Goal: Task Accomplishment & Management: Complete application form

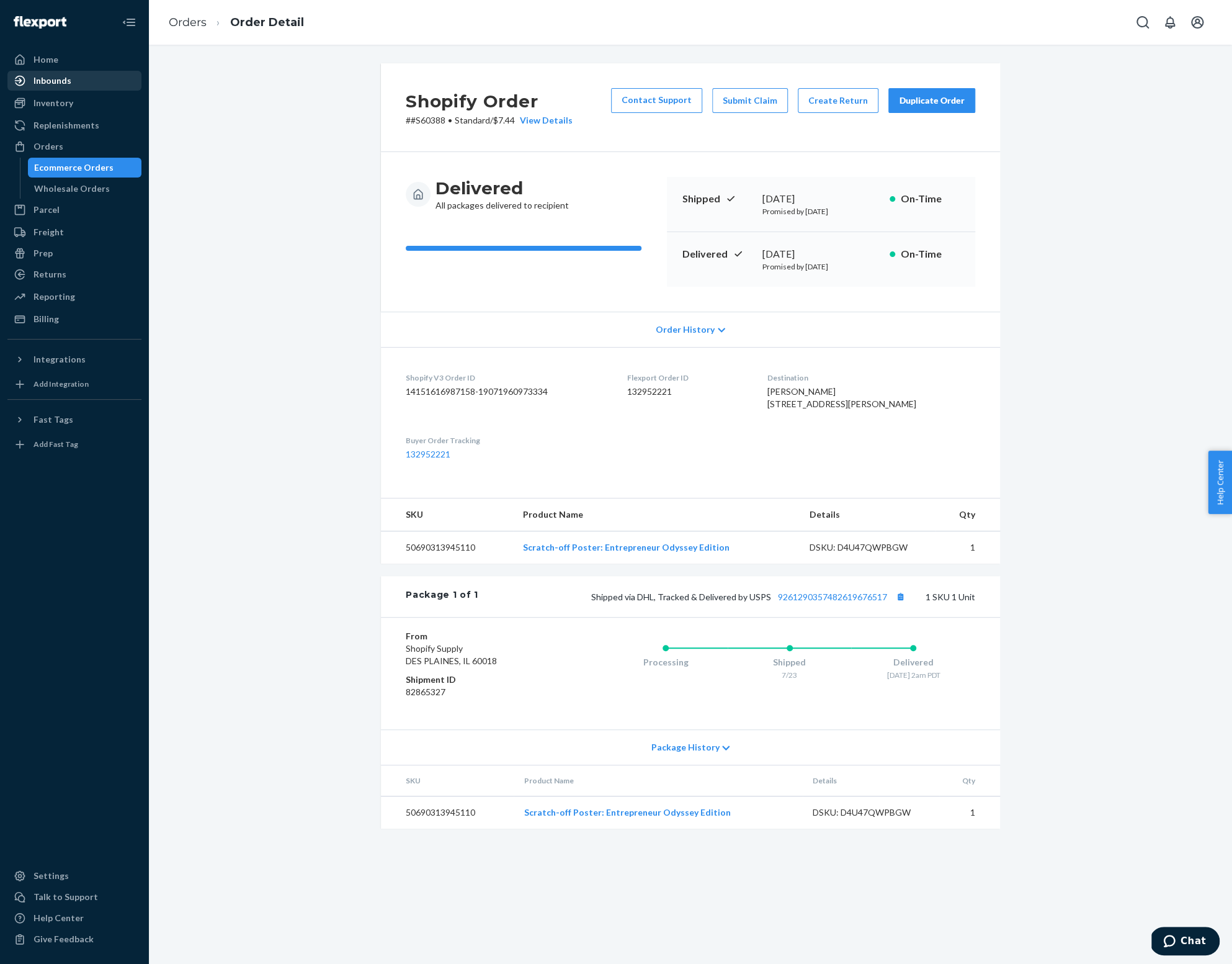
click at [51, 79] on div "Inbounds" at bounding box center [52, 80] width 38 height 13
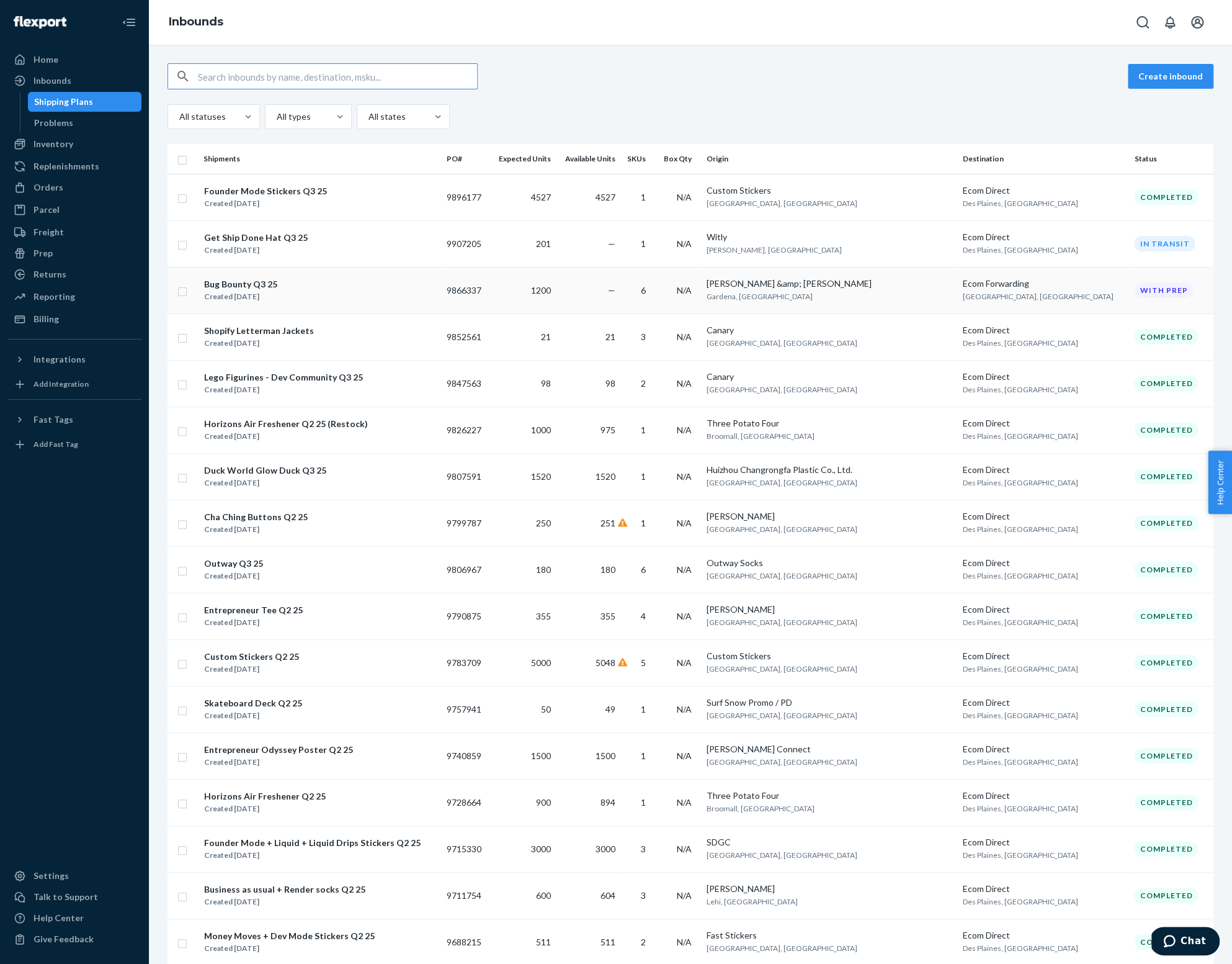
click at [248, 281] on div "Bug Bounty Q3 25" at bounding box center [240, 284] width 73 height 13
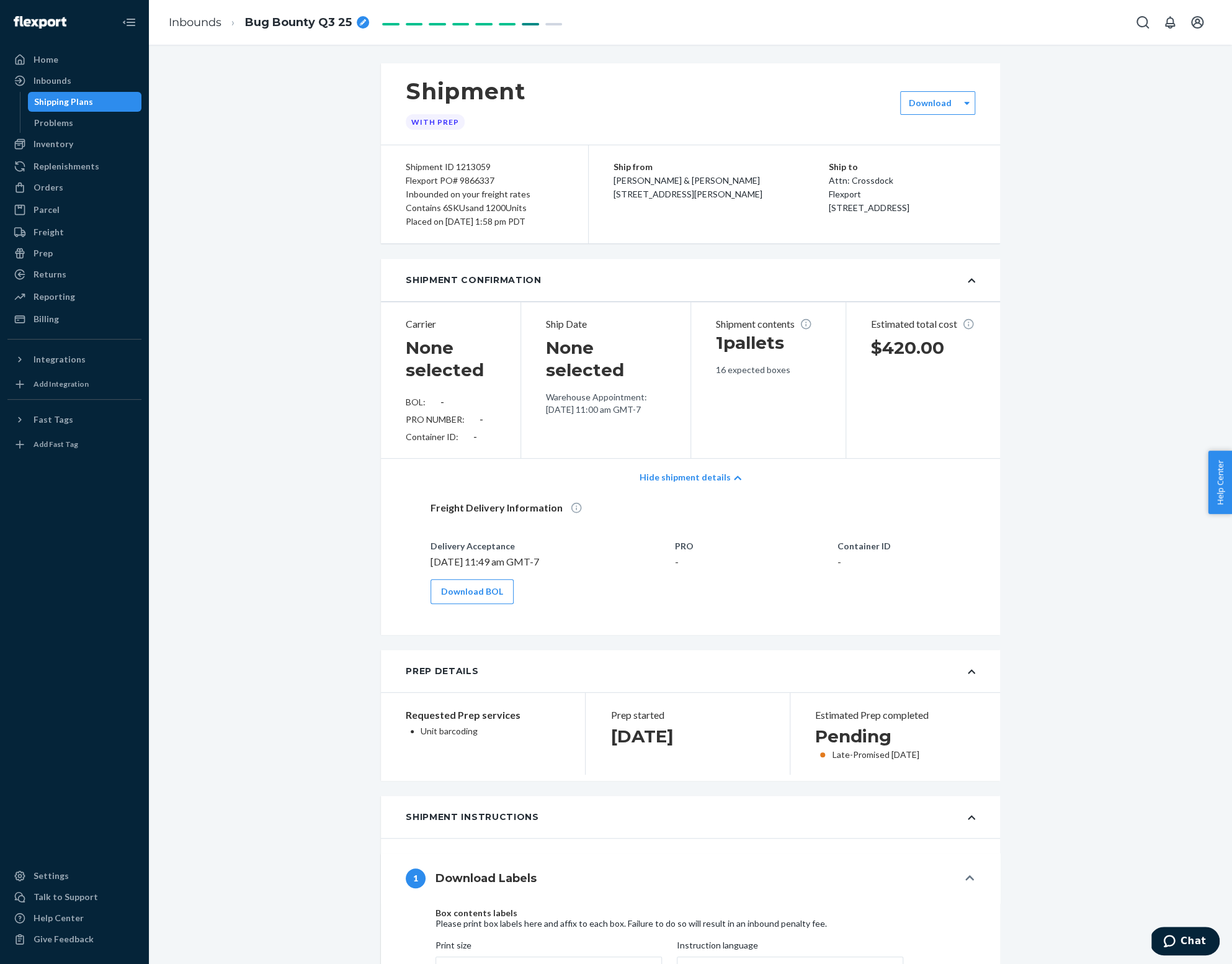
click at [972, 281] on div "Shipment Confirmation" at bounding box center [691, 279] width 619 height 42
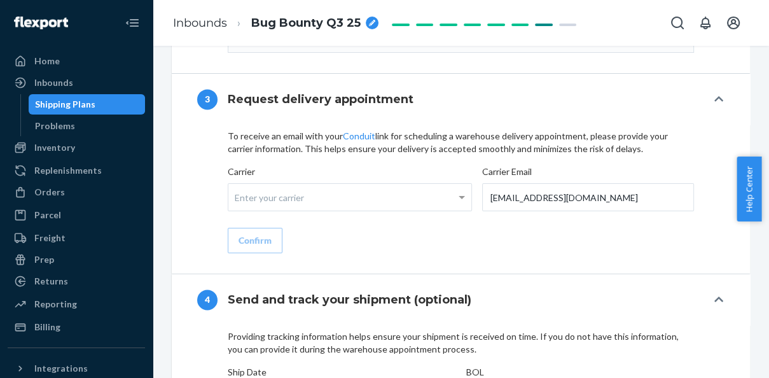
scroll to position [1509, 0]
click at [71, 83] on div "Inbounds" at bounding box center [53, 82] width 39 height 13
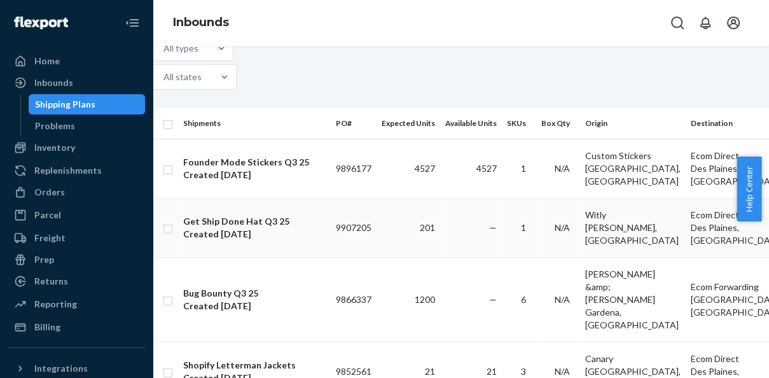
scroll to position [102, 0]
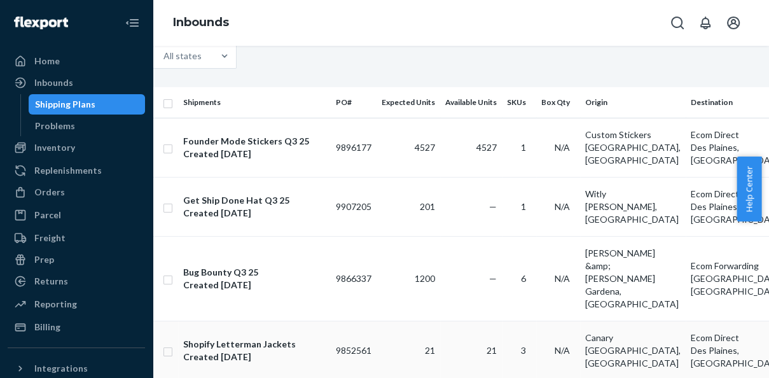
click at [178, 321] on td at bounding box center [165, 350] width 25 height 59
click at [173, 343] on input "checkbox" at bounding box center [168, 349] width 10 height 13
checkbox input "true"
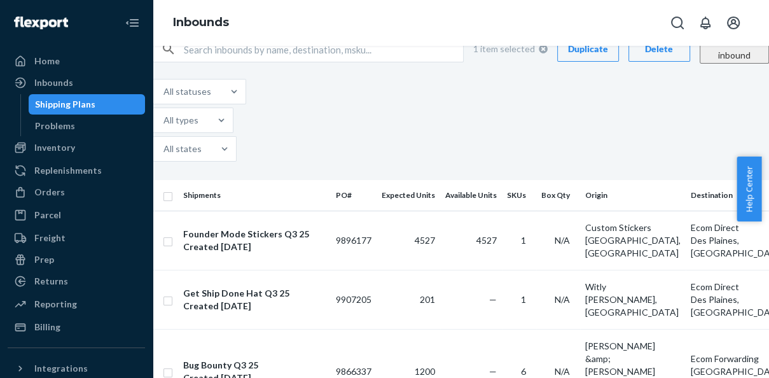
scroll to position [3, 0]
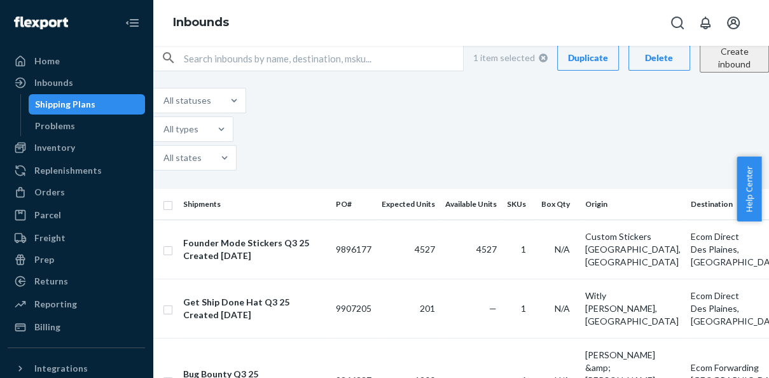
click at [590, 64] on div "Duplicate" at bounding box center [588, 58] width 40 height 13
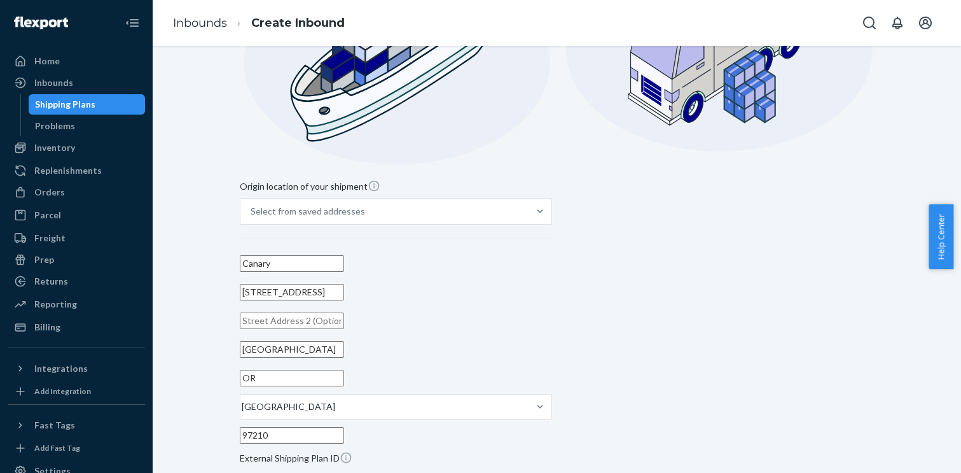
scroll to position [300, 0]
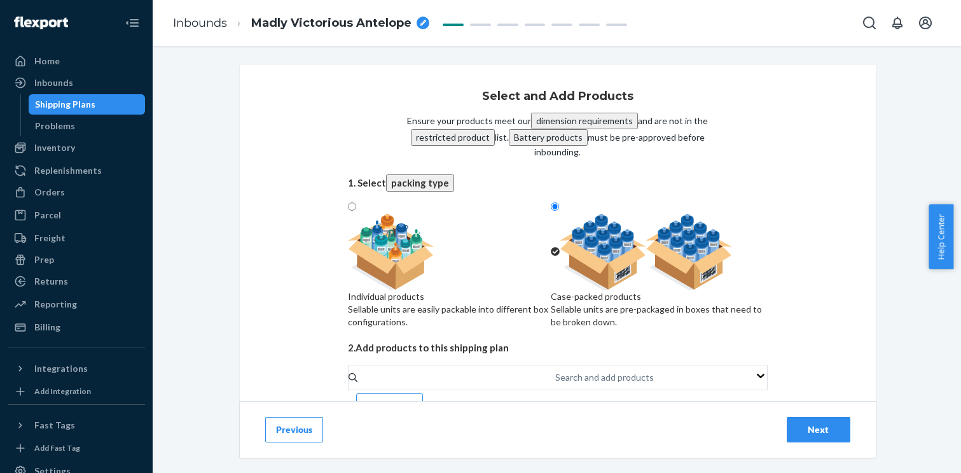
click at [461, 266] on div at bounding box center [450, 252] width 204 height 76
click at [356, 211] on input "Individual products Sellable units are easily packable into different box confi…" at bounding box center [352, 206] width 8 height 8
radio input "true"
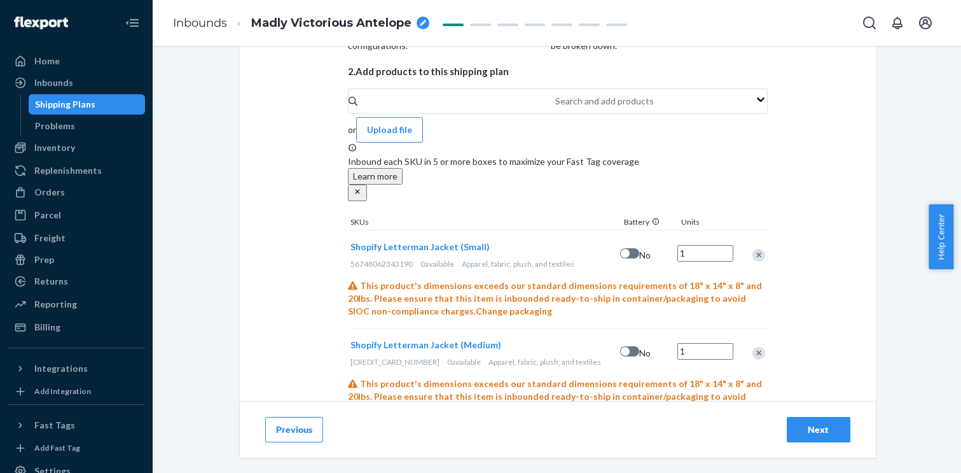
scroll to position [277, 0]
click at [761, 248] on div "Remove Item" at bounding box center [758, 254] width 13 height 13
click at [764, 346] on div "Remove Item" at bounding box center [758, 352] width 13 height 13
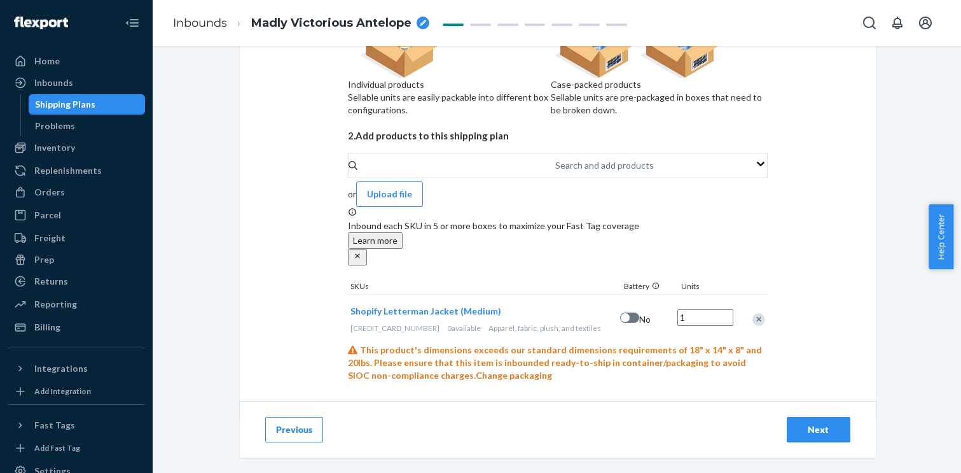
scroll to position [201, 0]
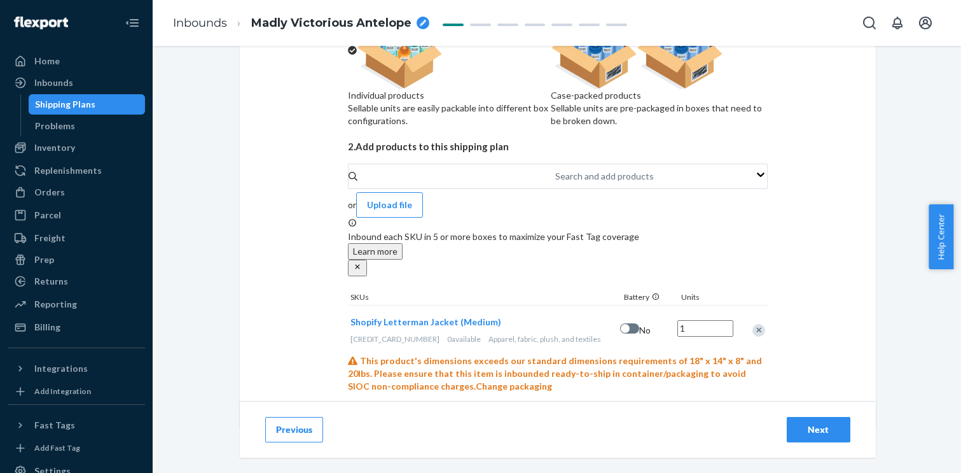
click at [824, 422] on button "Next" at bounding box center [819, 429] width 64 height 25
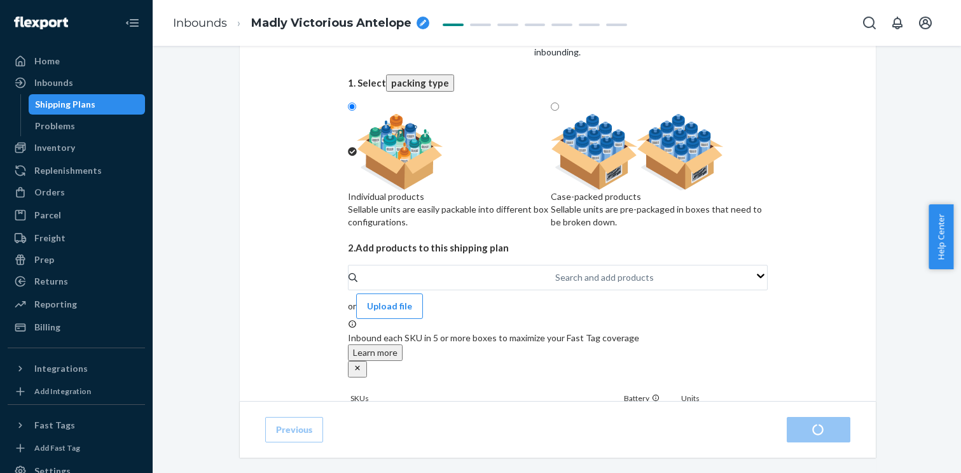
scroll to position [201, 0]
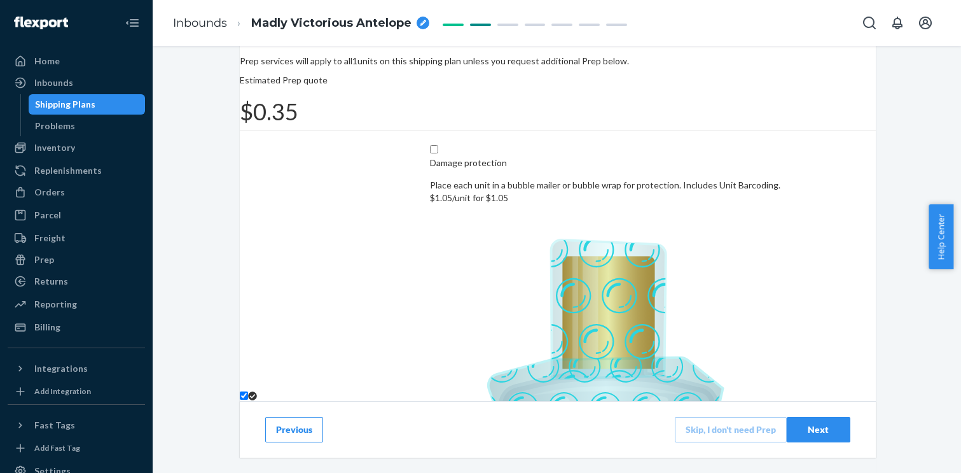
scroll to position [217, 0]
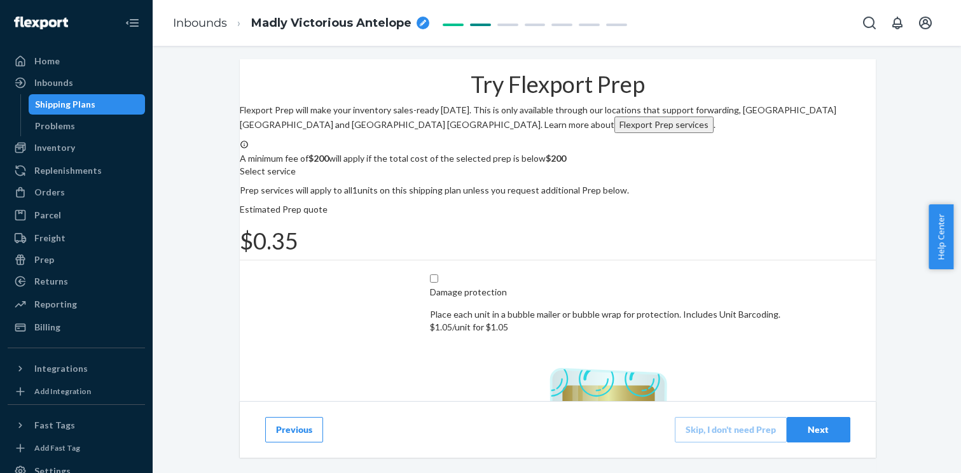
scroll to position [0, 0]
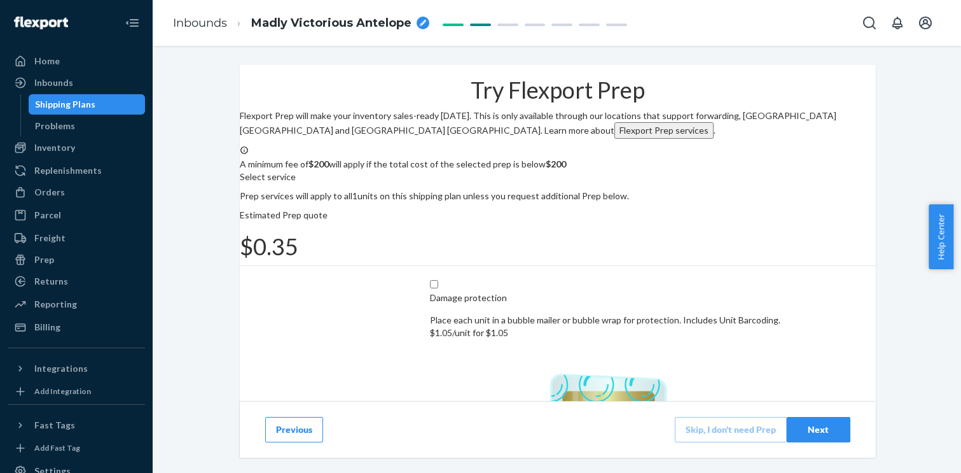
checkbox input "false"
click at [420, 21] on icon "breadcrumbs" at bounding box center [423, 23] width 6 height 6
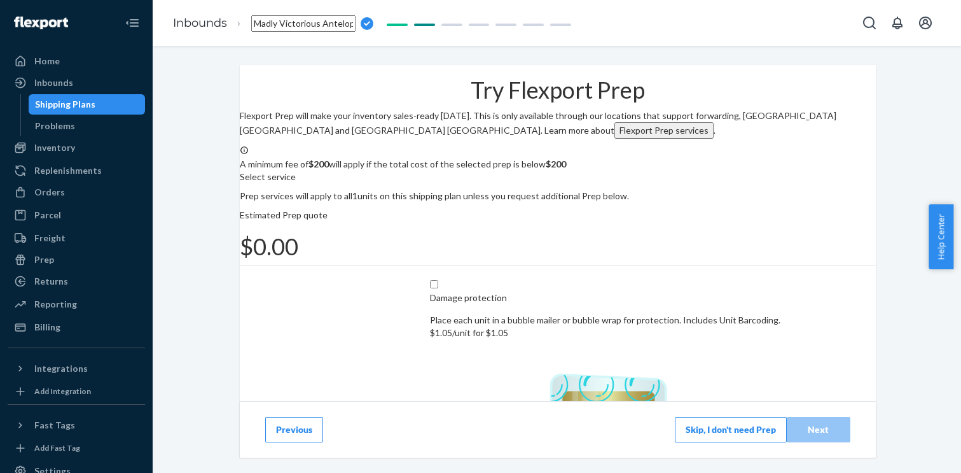
click at [345, 24] on input "Madly Victorious Antelope" at bounding box center [303, 23] width 104 height 17
type input "Shopify Letterman (1 Unit)"
click at [713, 427] on button "Skip, I don't need Prep" at bounding box center [731, 429] width 112 height 25
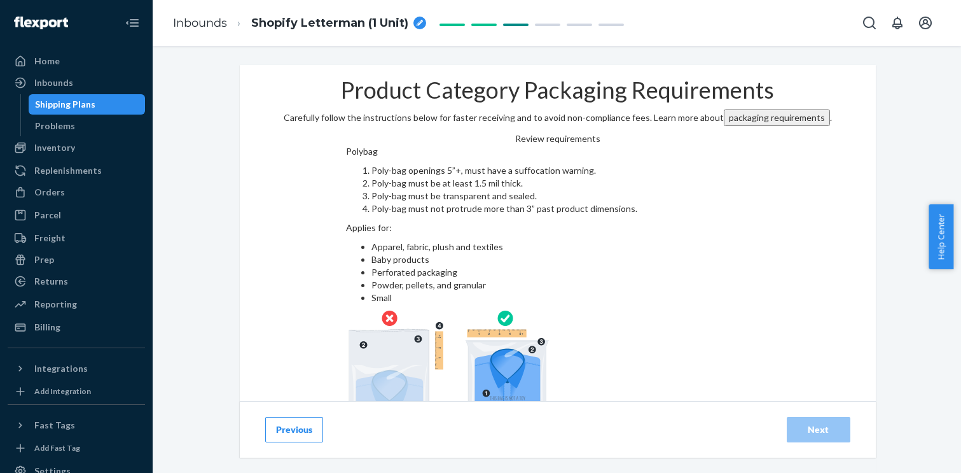
scroll to position [78, 0]
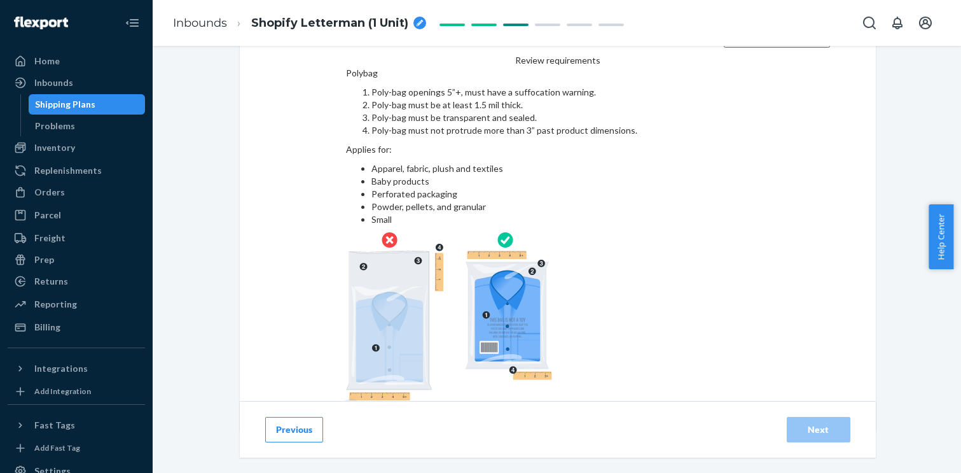
click at [346, 400] on input "checkbox" at bounding box center [557, 415] width 423 height 31
checkbox input "true"
click at [802, 423] on div "Next" at bounding box center [819, 429] width 42 height 13
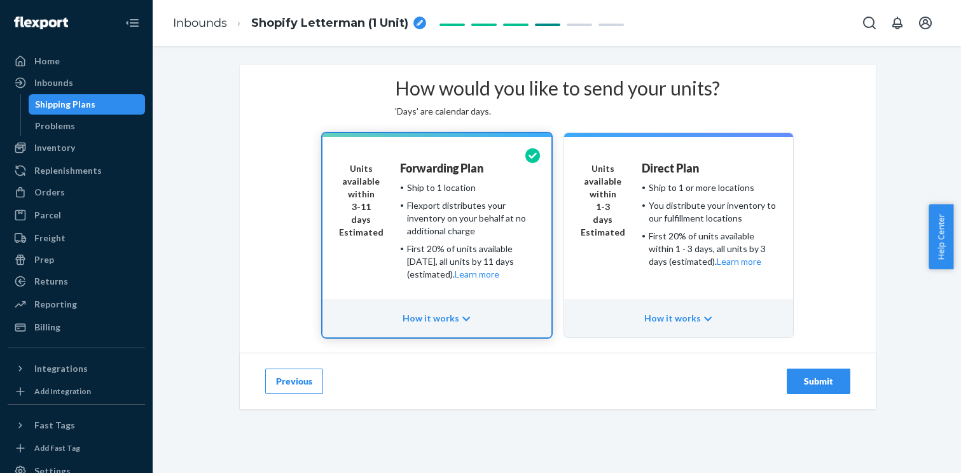
click at [765, 225] on div "You distribute your inventory to our fulfillment locations" at bounding box center [713, 211] width 128 height 25
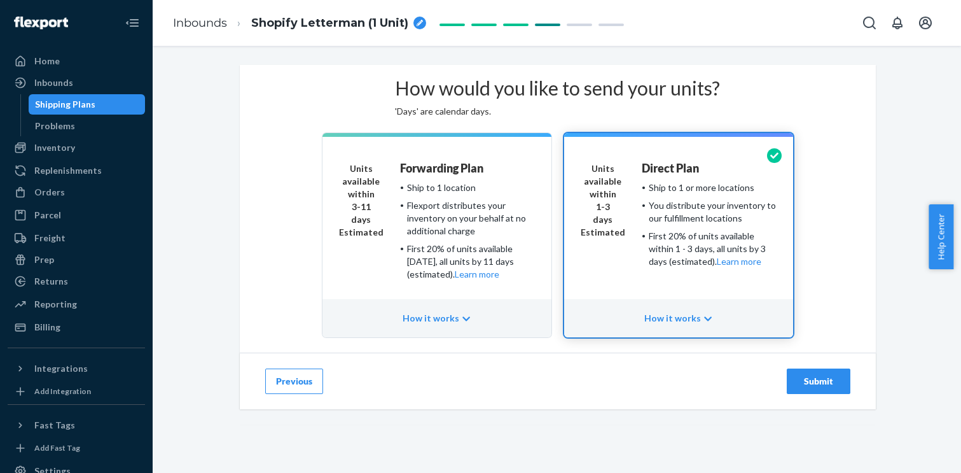
scroll to position [44, 0]
click at [512, 237] on div "Flexport distributes your inventory on your behalf at no additional charge" at bounding box center [471, 218] width 128 height 38
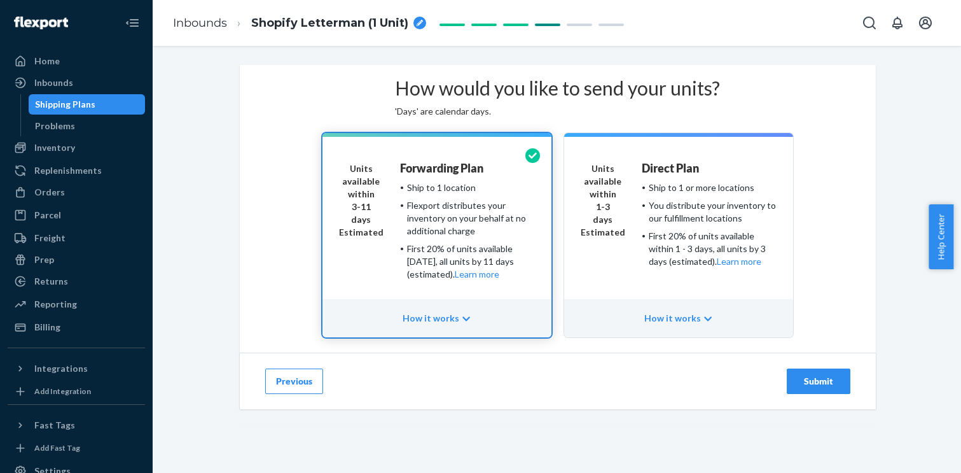
click at [803, 387] on div "Submit" at bounding box center [819, 381] width 42 height 13
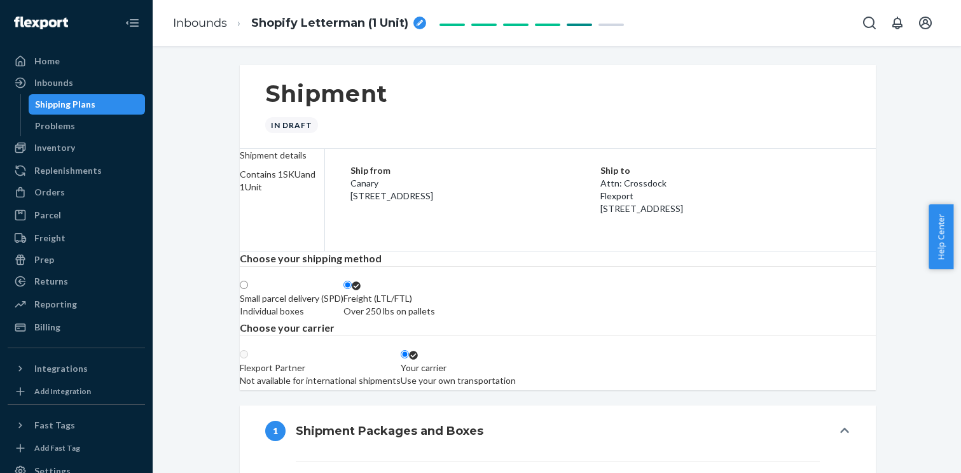
scroll to position [20, 0]
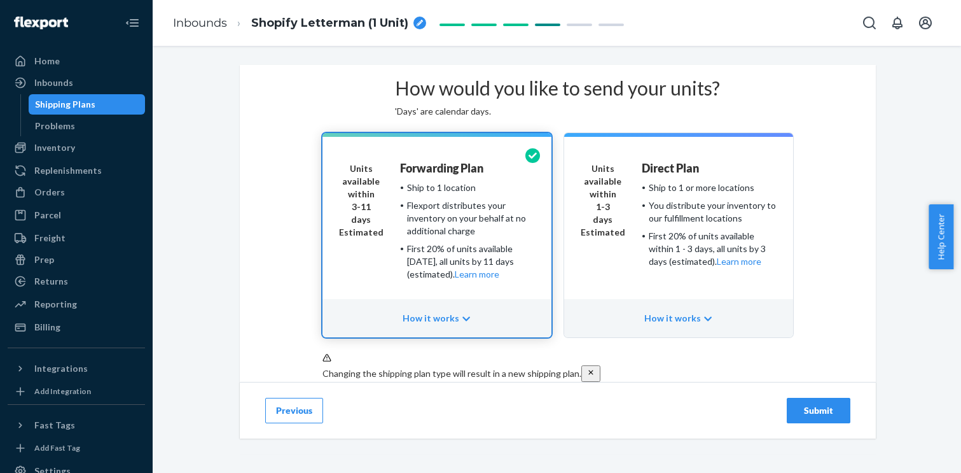
click at [672, 225] on div "You distribute your inventory to our fulfillment locations" at bounding box center [713, 211] width 128 height 25
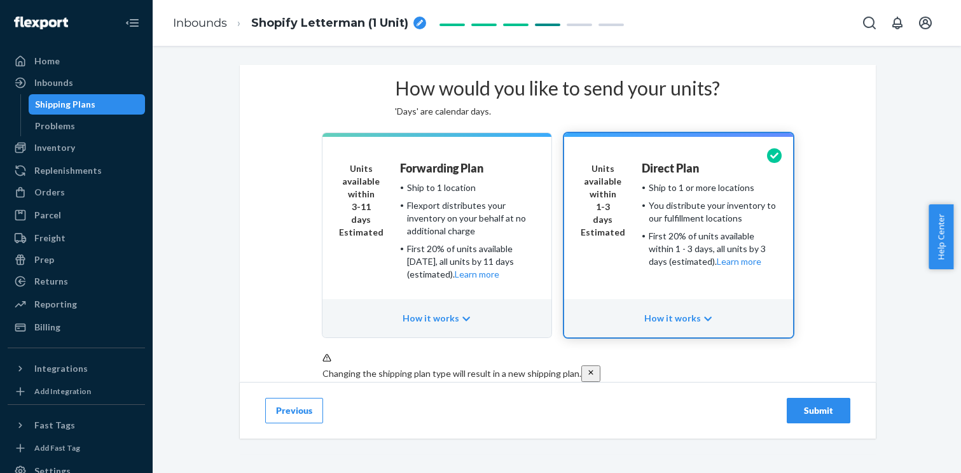
click at [818, 417] on div "Submit" at bounding box center [819, 410] width 42 height 13
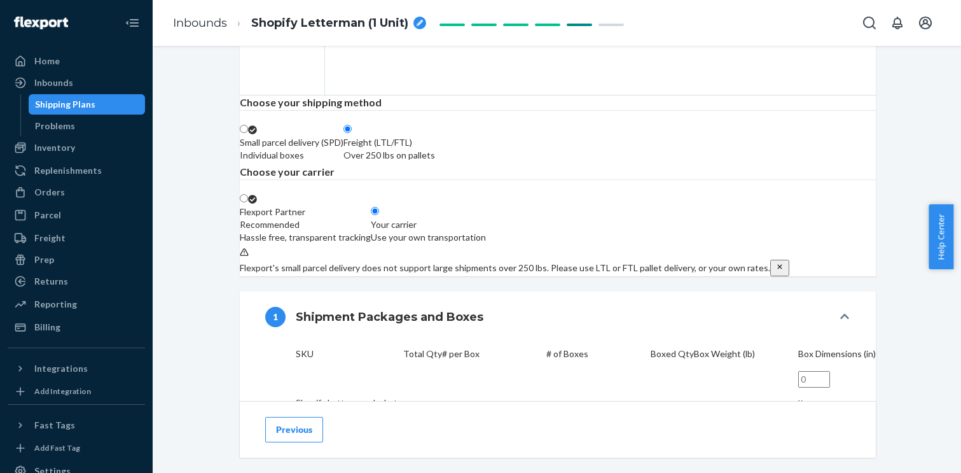
scroll to position [192, 0]
click at [486, 243] on div "Your carrier Use your own transportation" at bounding box center [428, 230] width 115 height 25
click at [379, 214] on input "Your carrier Use your own transportation" at bounding box center [375, 210] width 8 height 8
radio input "true"
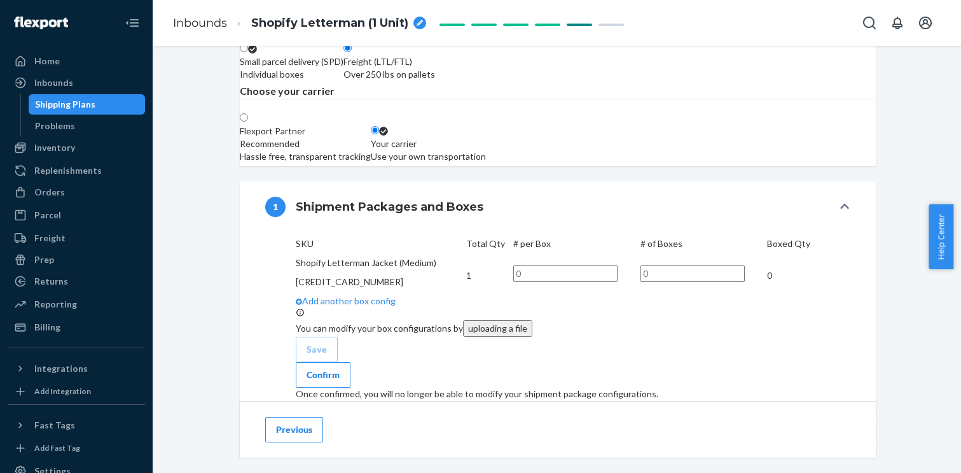
scroll to position [447, 0]
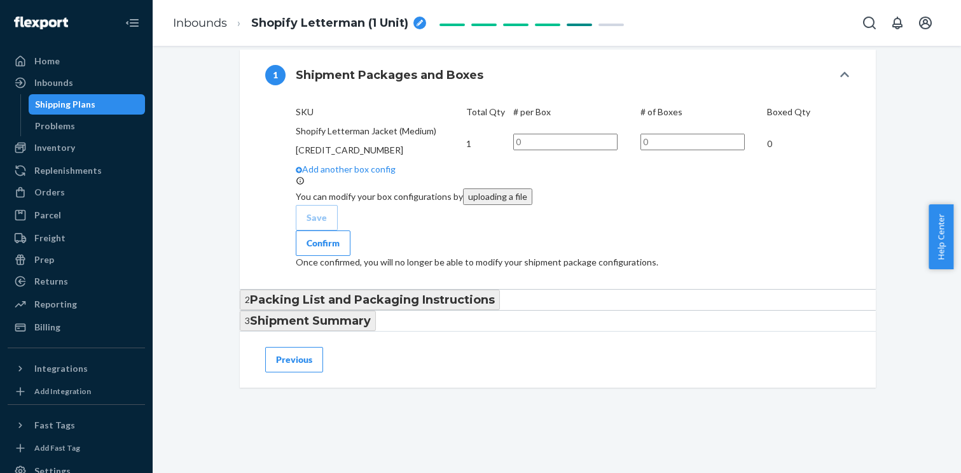
click at [618, 150] on input "text" at bounding box center [565, 142] width 104 height 17
type input "1"
click at [745, 150] on input "text" at bounding box center [693, 142] width 104 height 17
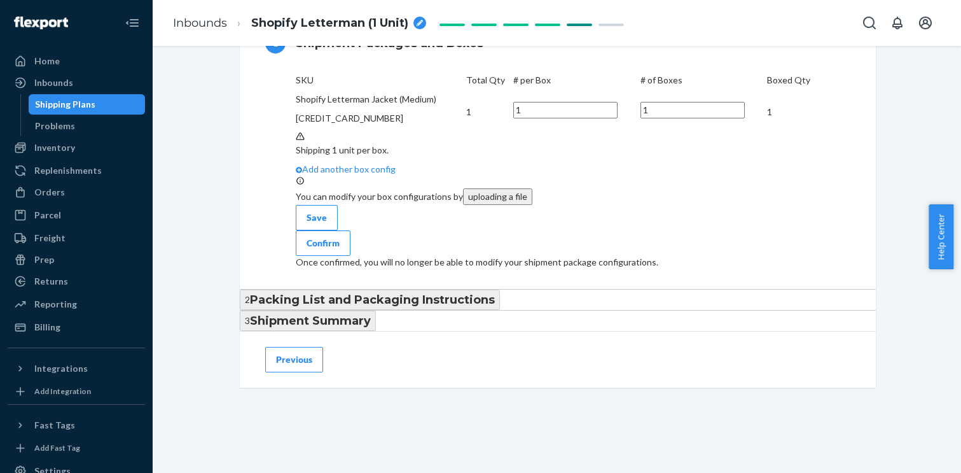
scroll to position [607, 0]
type input "1"
click at [324, 224] on div "Save" at bounding box center [317, 217] width 20 height 13
click at [340, 249] on div "Confirm" at bounding box center [323, 243] width 33 height 13
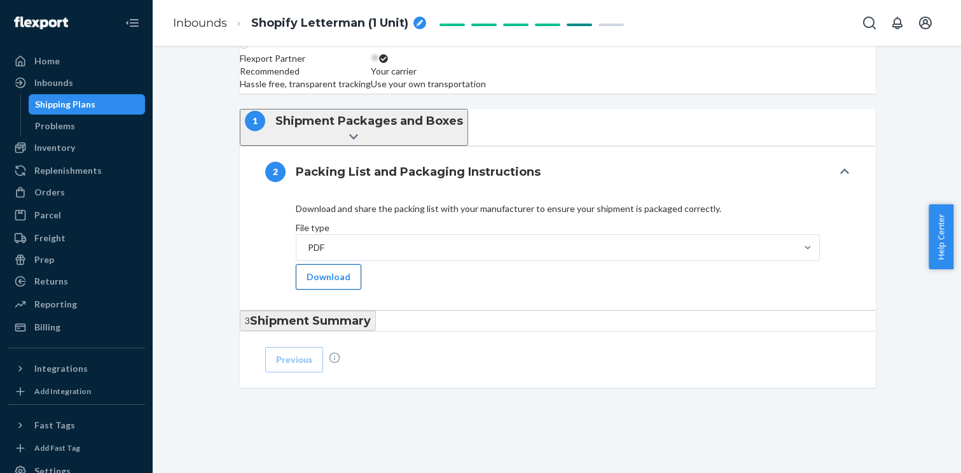
click at [331, 276] on button "Download" at bounding box center [329, 276] width 66 height 25
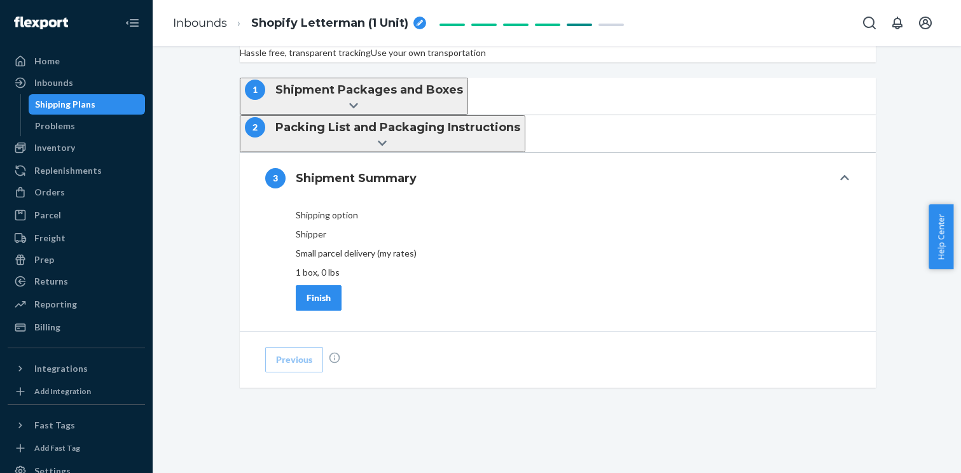
scroll to position [487, 0]
click at [321, 303] on div "Finish" at bounding box center [319, 297] width 24 height 13
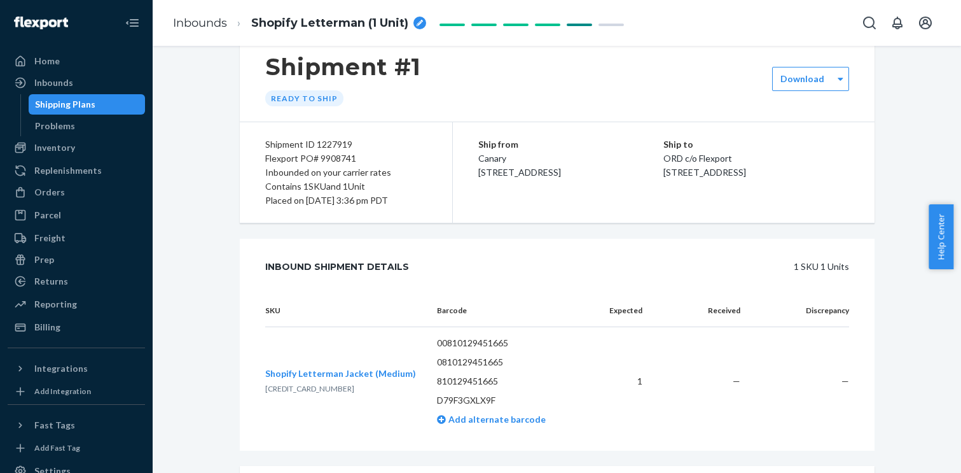
scroll to position [5, 0]
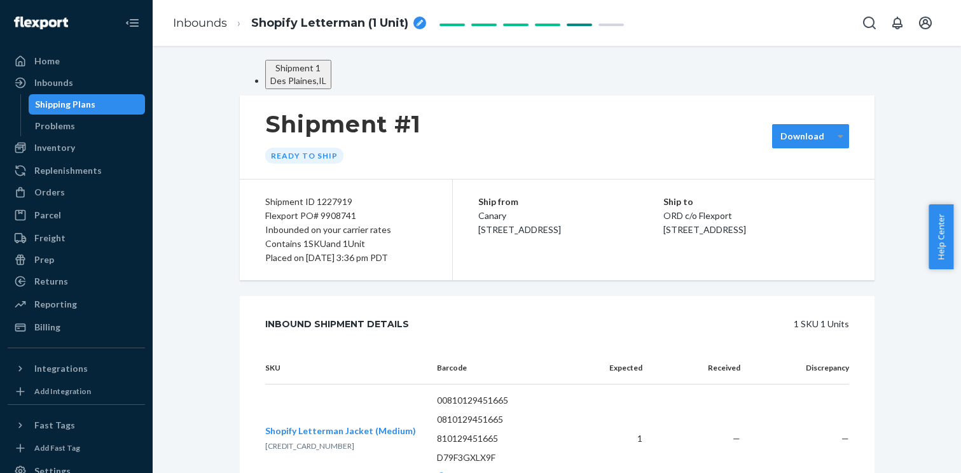
click at [835, 146] on div at bounding box center [841, 136] width 16 height 19
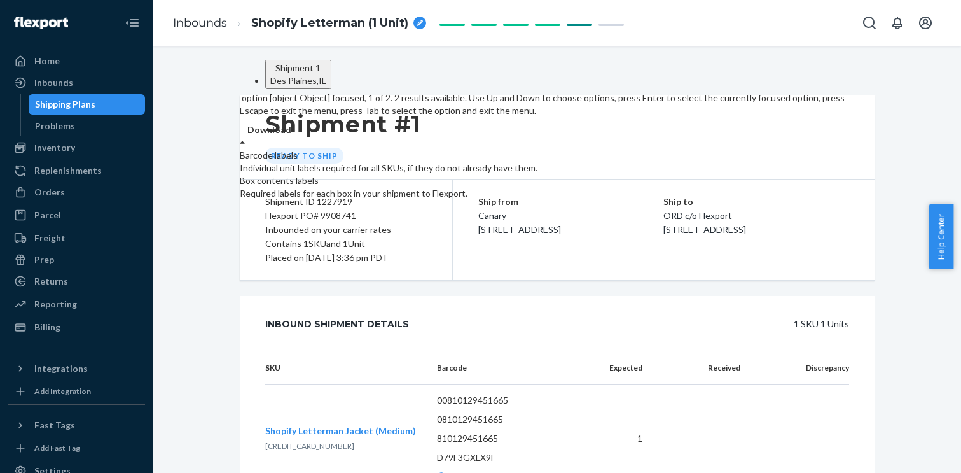
click at [815, 174] on div "Individual unit labels required for all SKUs, if they do not already have them." at bounding box center [544, 168] width 609 height 13
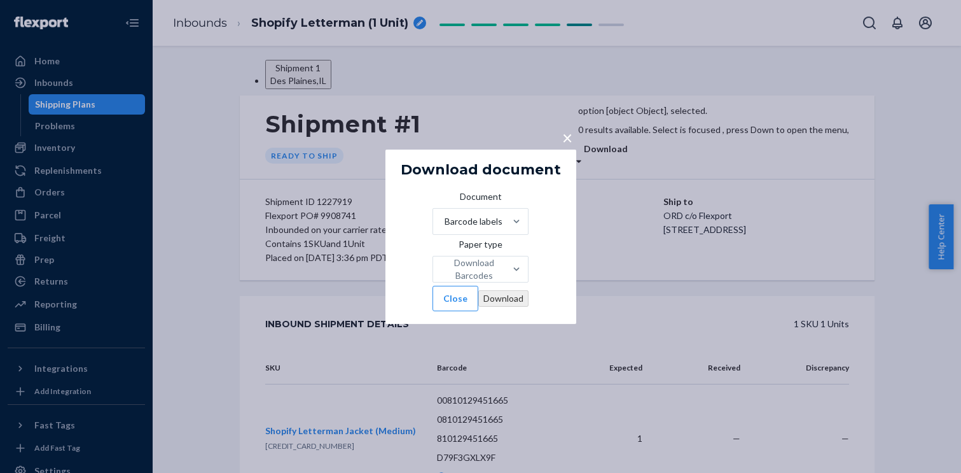
click at [567, 126] on span "×" at bounding box center [567, 137] width 10 height 22
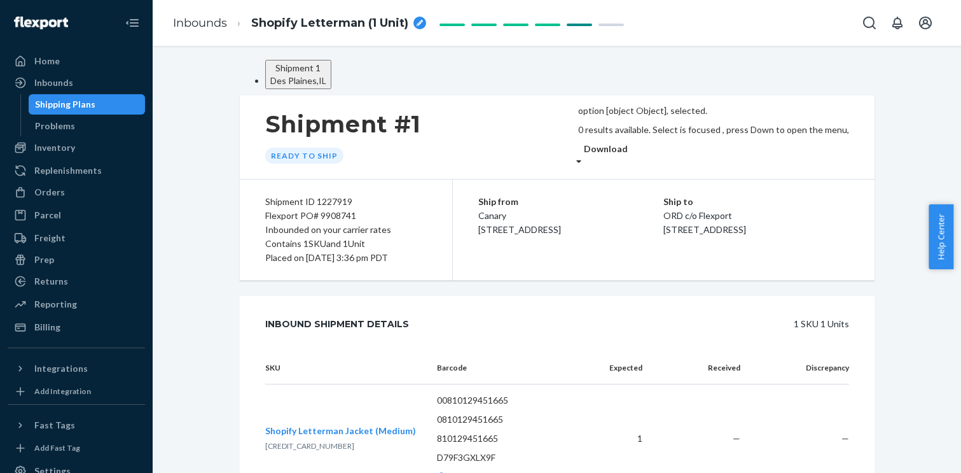
click at [826, 155] on div "Download" at bounding box center [712, 148] width 273 height 13
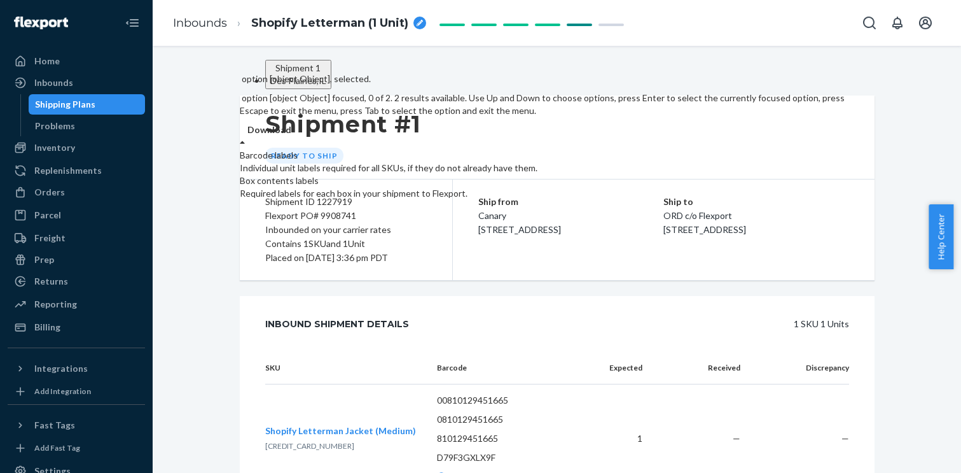
click at [809, 200] on div "Required labels for each box in your shipment to Flexport." at bounding box center [544, 193] width 609 height 13
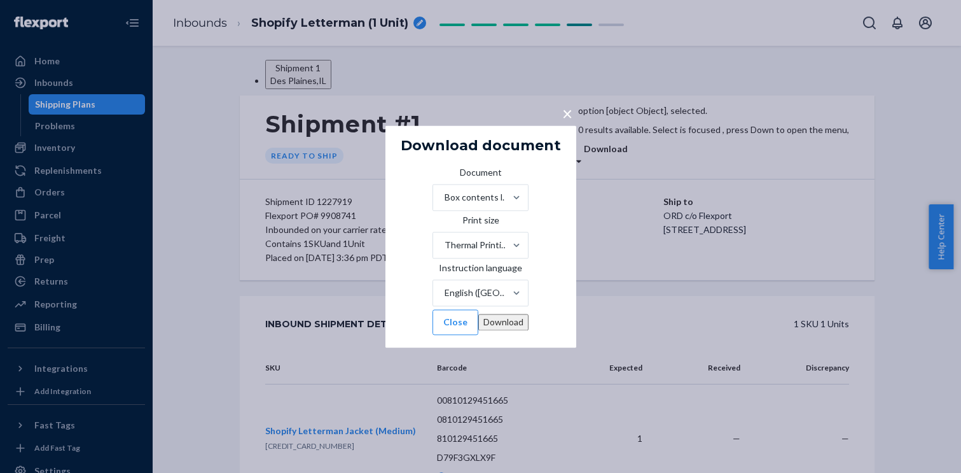
click at [523, 329] on button "Download" at bounding box center [503, 322] width 50 height 17
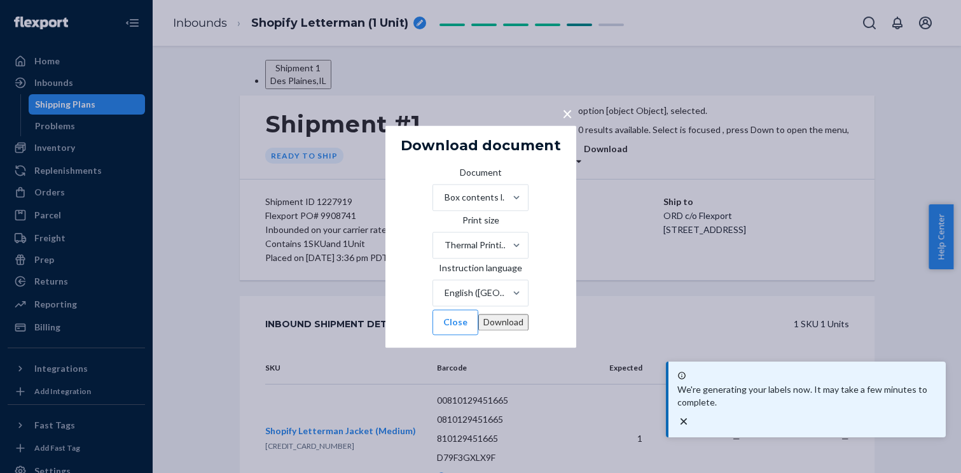
click at [567, 102] on span "×" at bounding box center [567, 113] width 10 height 22
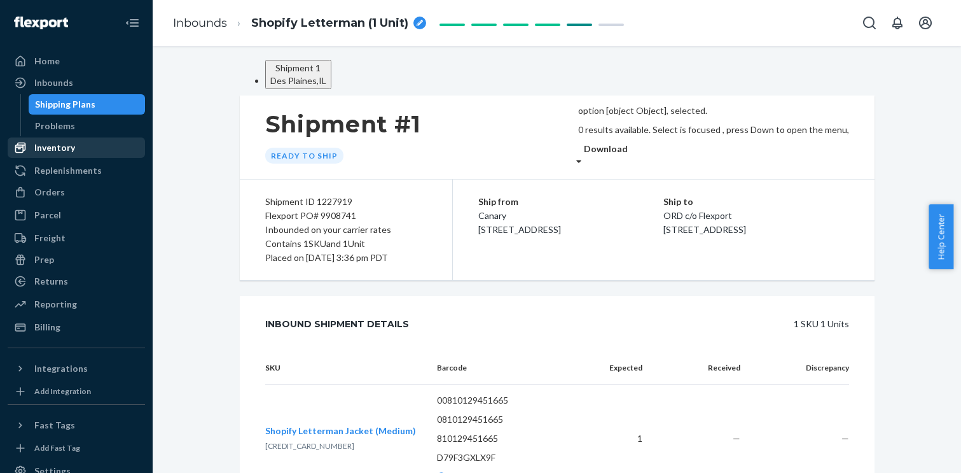
click at [57, 148] on div "Inventory" at bounding box center [54, 147] width 41 height 13
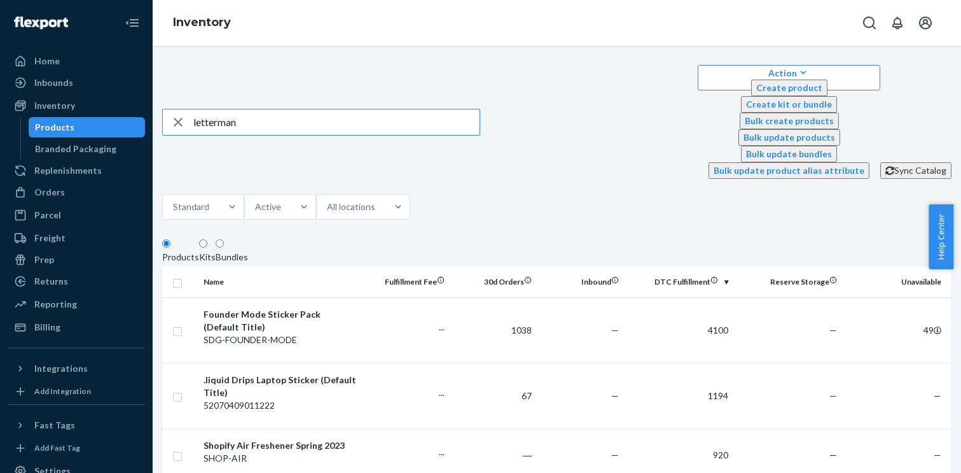
type input "letterman"
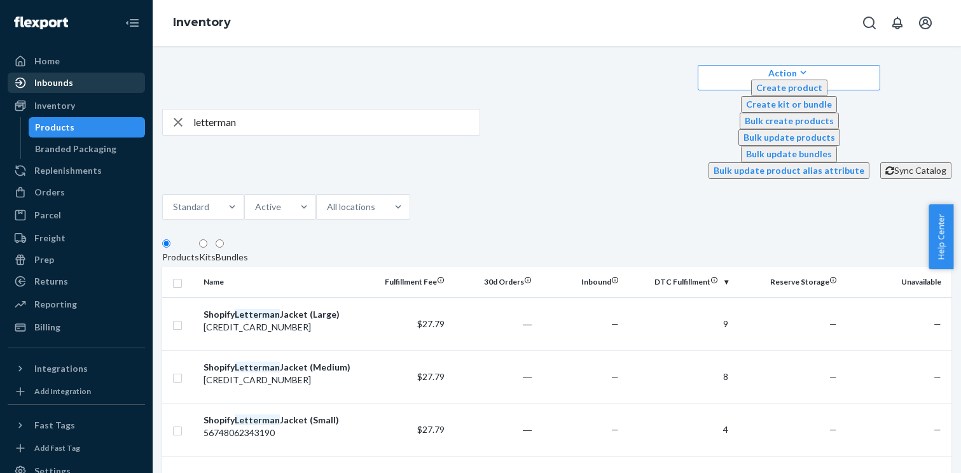
click at [67, 87] on div "Inbounds" at bounding box center [53, 82] width 39 height 13
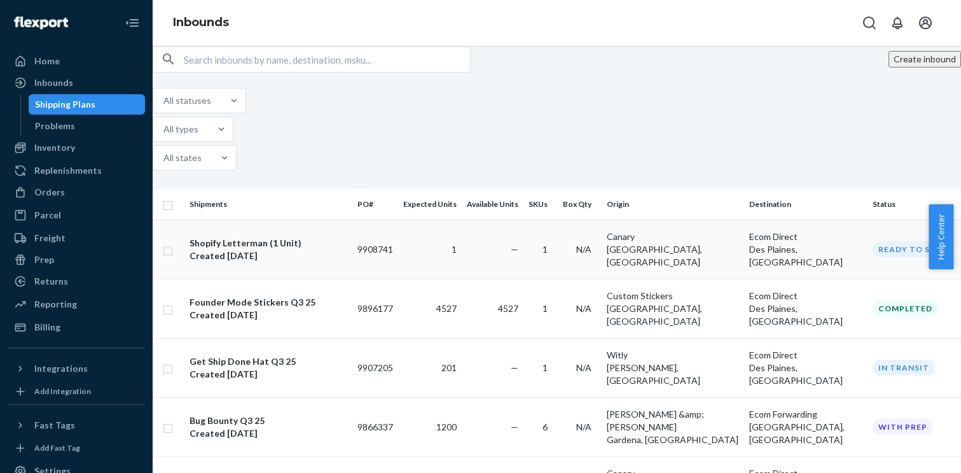
click at [254, 237] on div "Shopify Letterman (1 Unit)" at bounding box center [246, 243] width 112 height 13
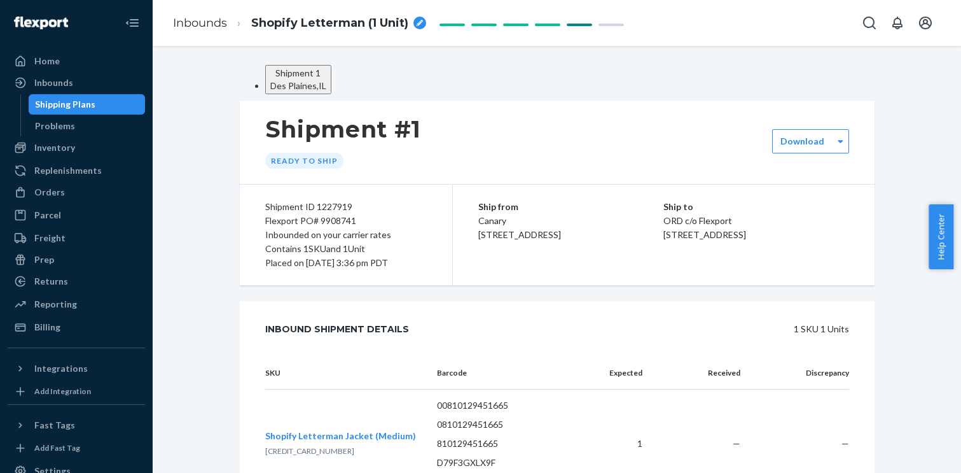
click at [336, 214] on div "Shipment ID 1227919" at bounding box center [346, 207] width 162 height 14
click at [429, 275] on div "Shipment ID 1227919 Flexport PO# 9908741 Inbounded on your carrier rates Contai…" at bounding box center [346, 234] width 213 height 100
click at [663, 228] on p "ORD c/o Flexport" at bounding box center [756, 221] width 186 height 14
drag, startPoint x: 661, startPoint y: 244, endPoint x: 757, endPoint y: 275, distance: 101.0
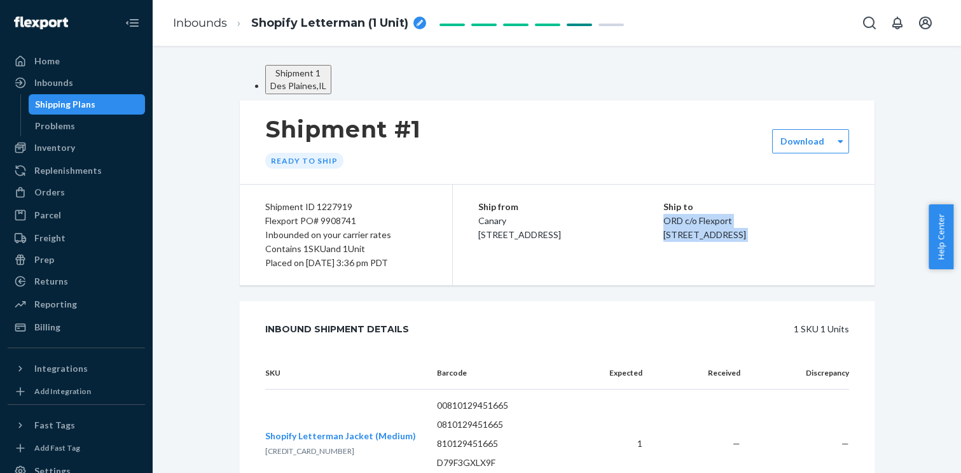
click at [757, 242] on div "Ship to ORD c/o Flexport [STREET_ADDRESS]" at bounding box center [756, 221] width 186 height 42
copy div "ORD c/o Flexport [STREET_ADDRESS]"
